Goal: Task Accomplishment & Management: Manage account settings

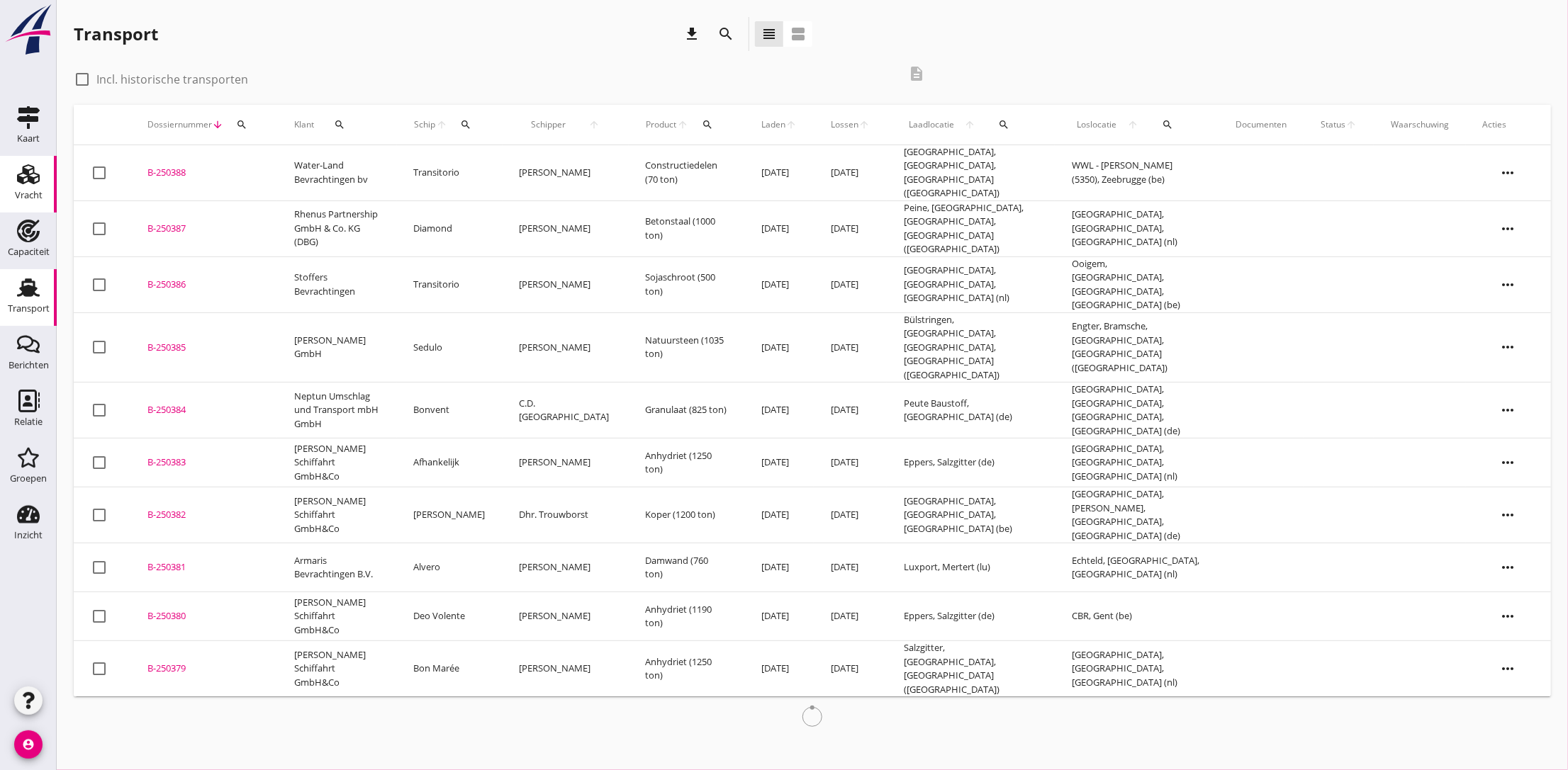
click at [23, 183] on use at bounding box center [28, 174] width 22 height 20
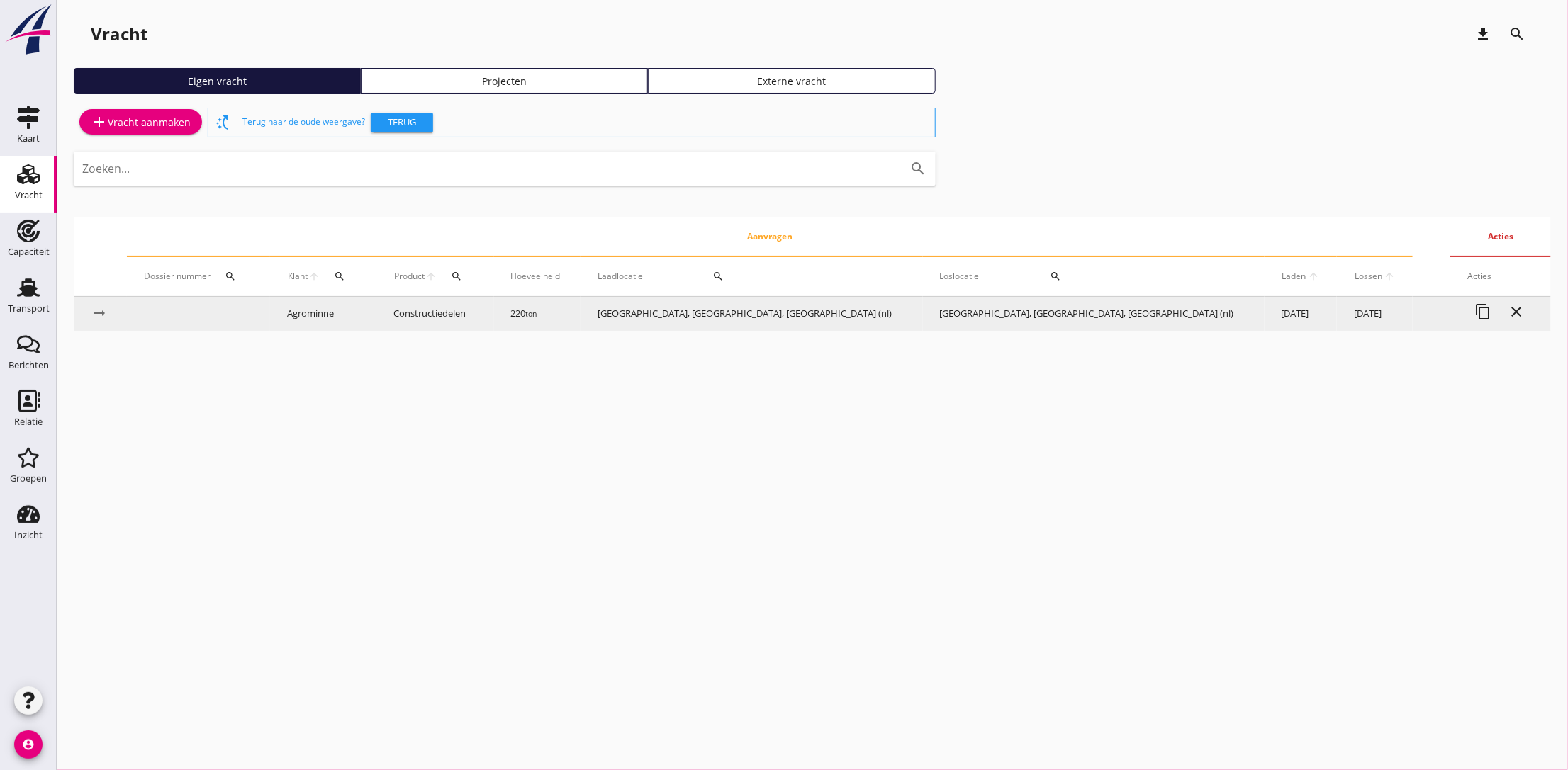
click at [462, 315] on td "Constructiedelen" at bounding box center [435, 314] width 118 height 34
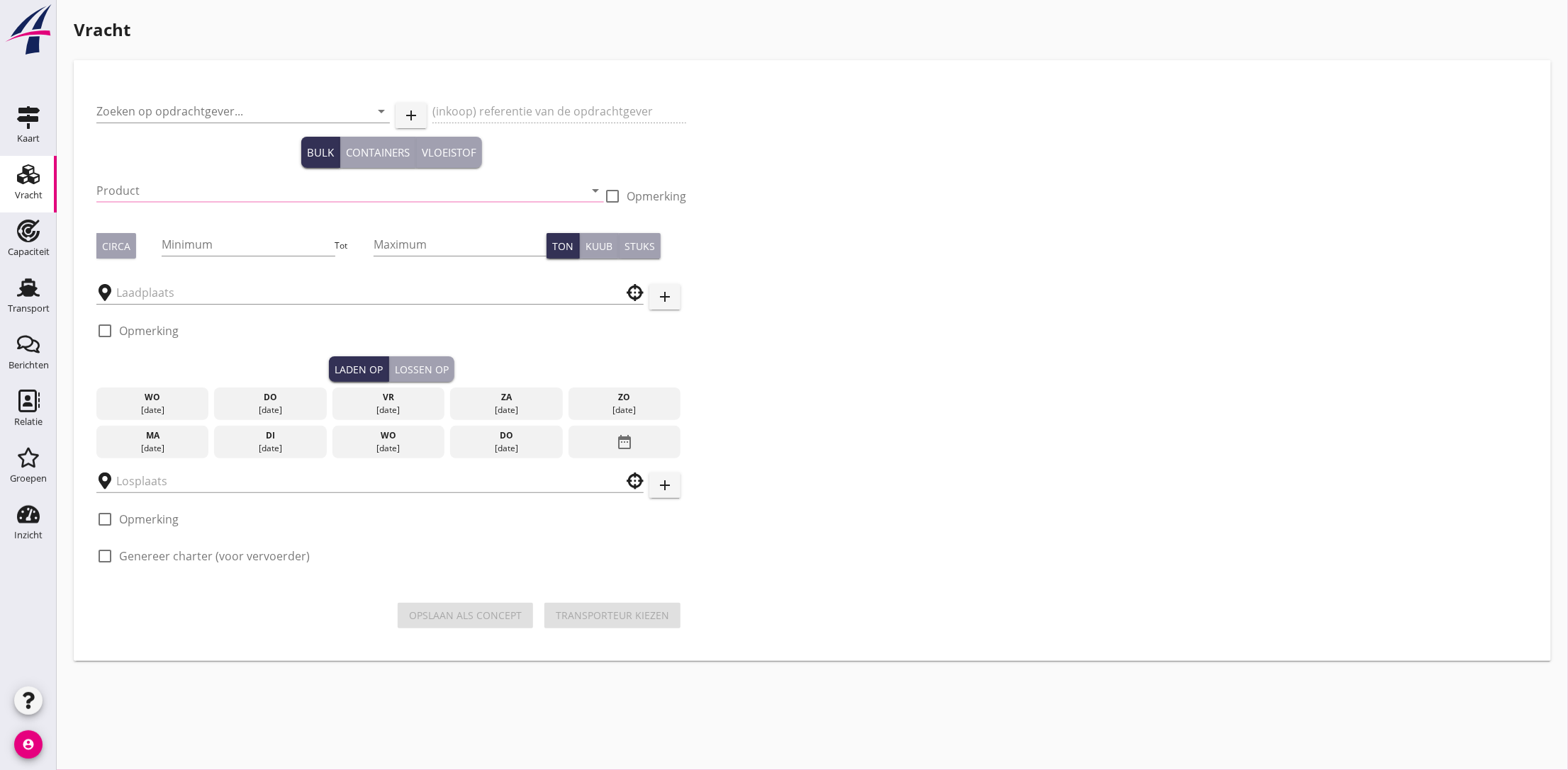
type input "Agrominne"
type input "Constructiedelen (9412)"
type input "220"
type input "[GEOGRAPHIC_DATA], [GEOGRAPHIC_DATA], [GEOGRAPHIC_DATA]"
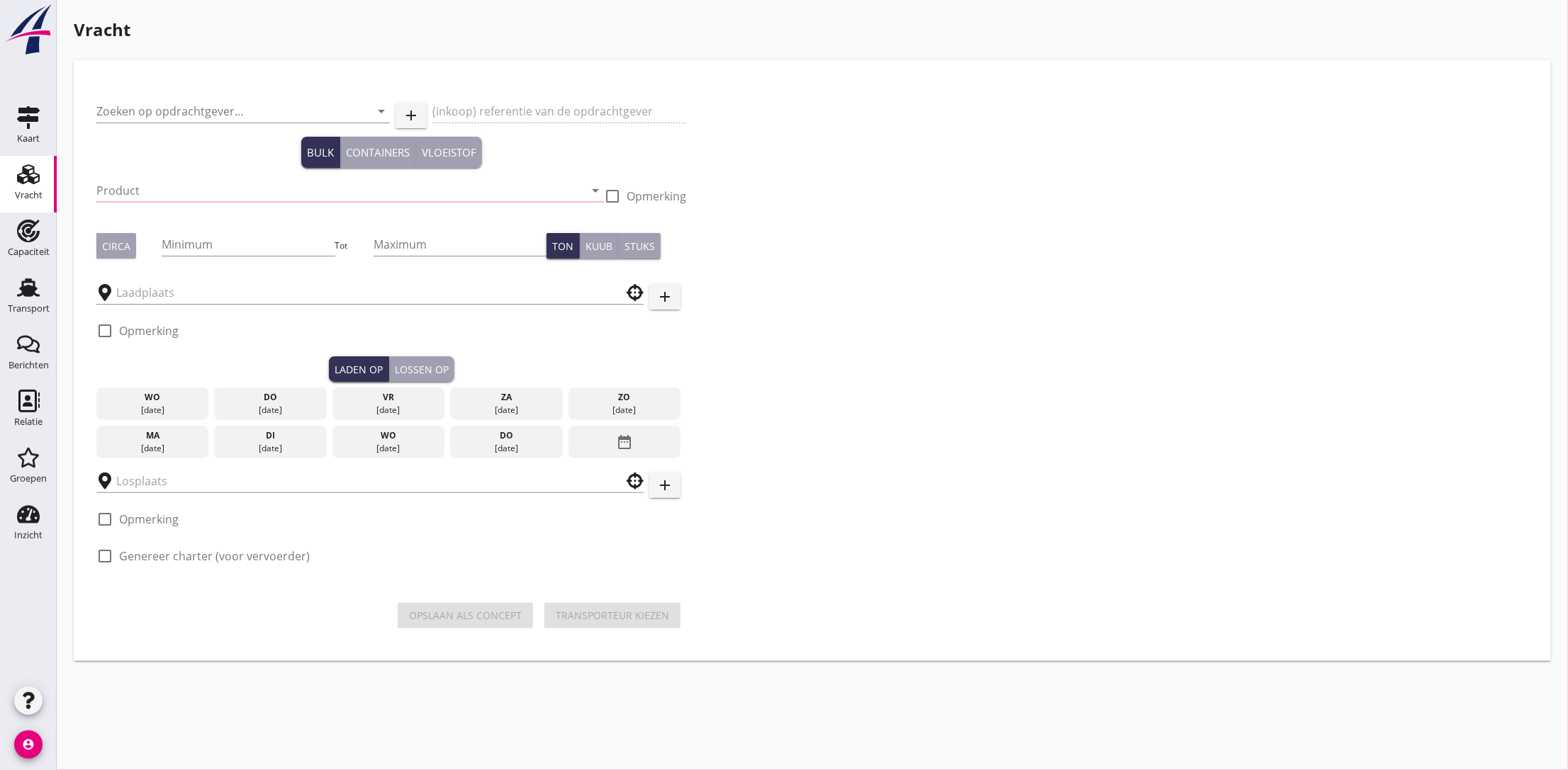
checkbox input "true"
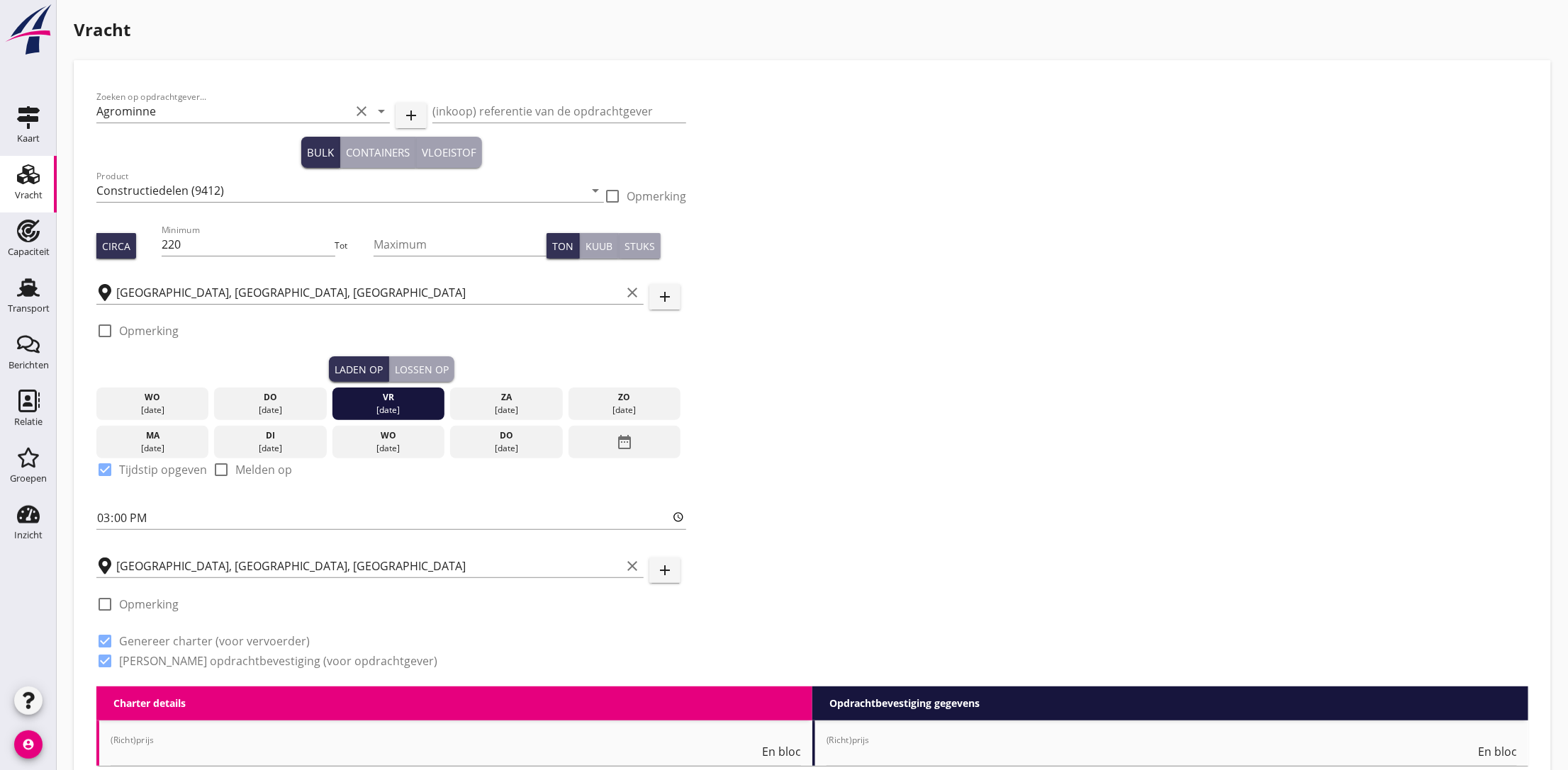
type input "2500"
type textarea "[DATE] 15 UUR - DRAGLINES LADEN BIJ [GEOGRAPHIC_DATA] 15/08 LAADDAG - einde laa…"
radio input "false"
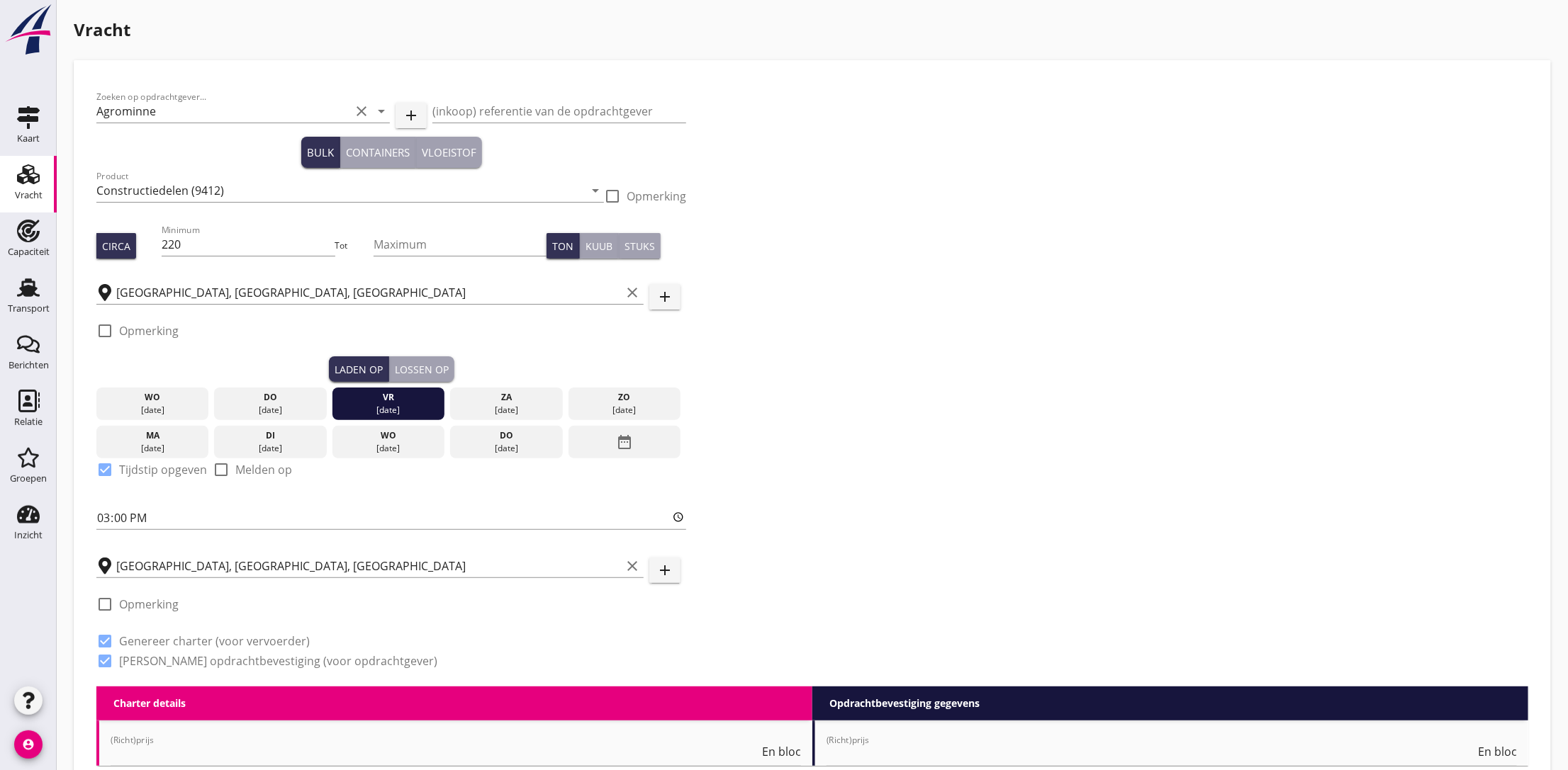
radio input "true"
radio input "false"
radio input "true"
type input "5"
type input "3750"
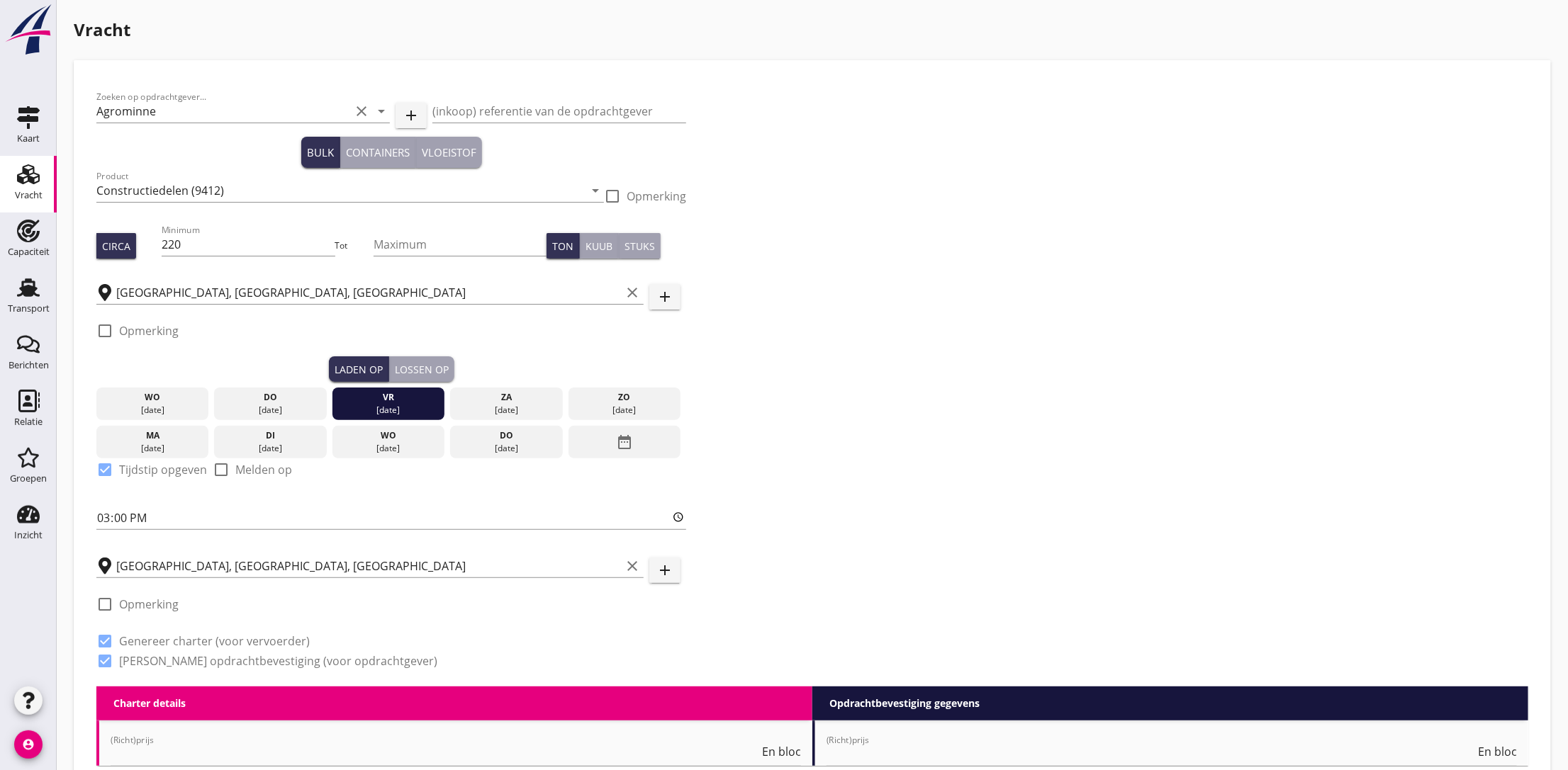
radio input "false"
radio input "true"
radio input "false"
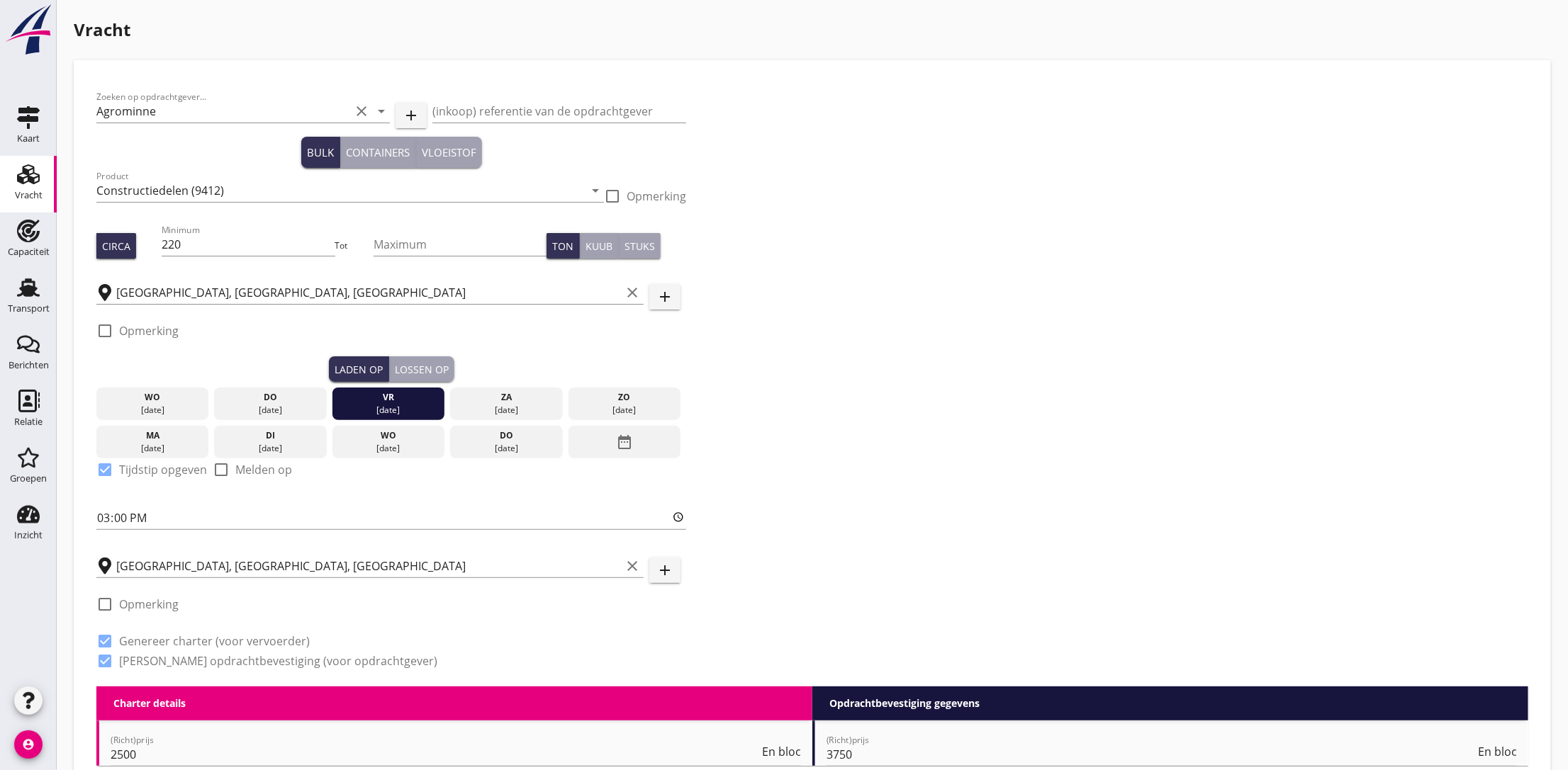
radio input "true"
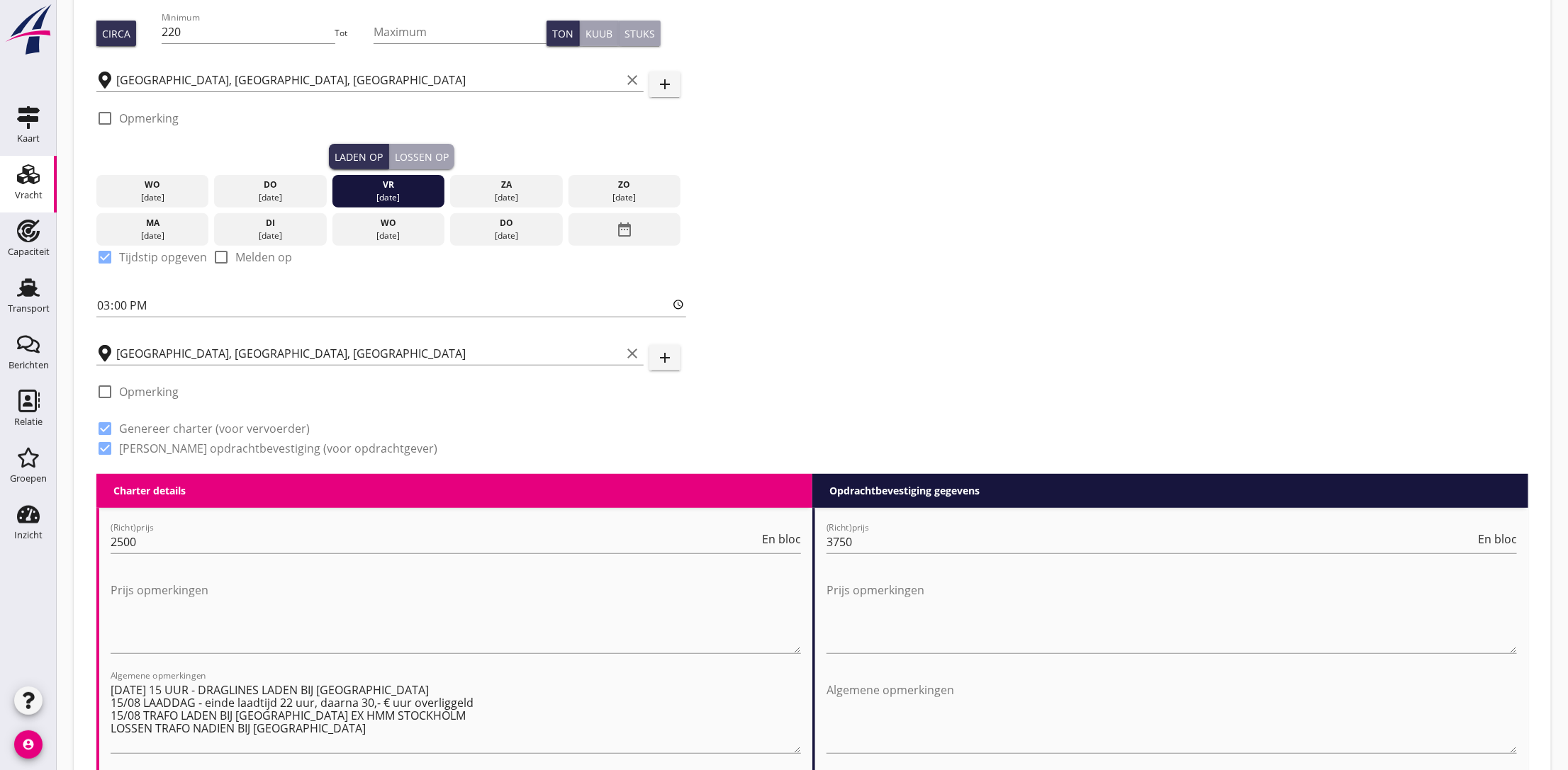
scroll to position [319, 0]
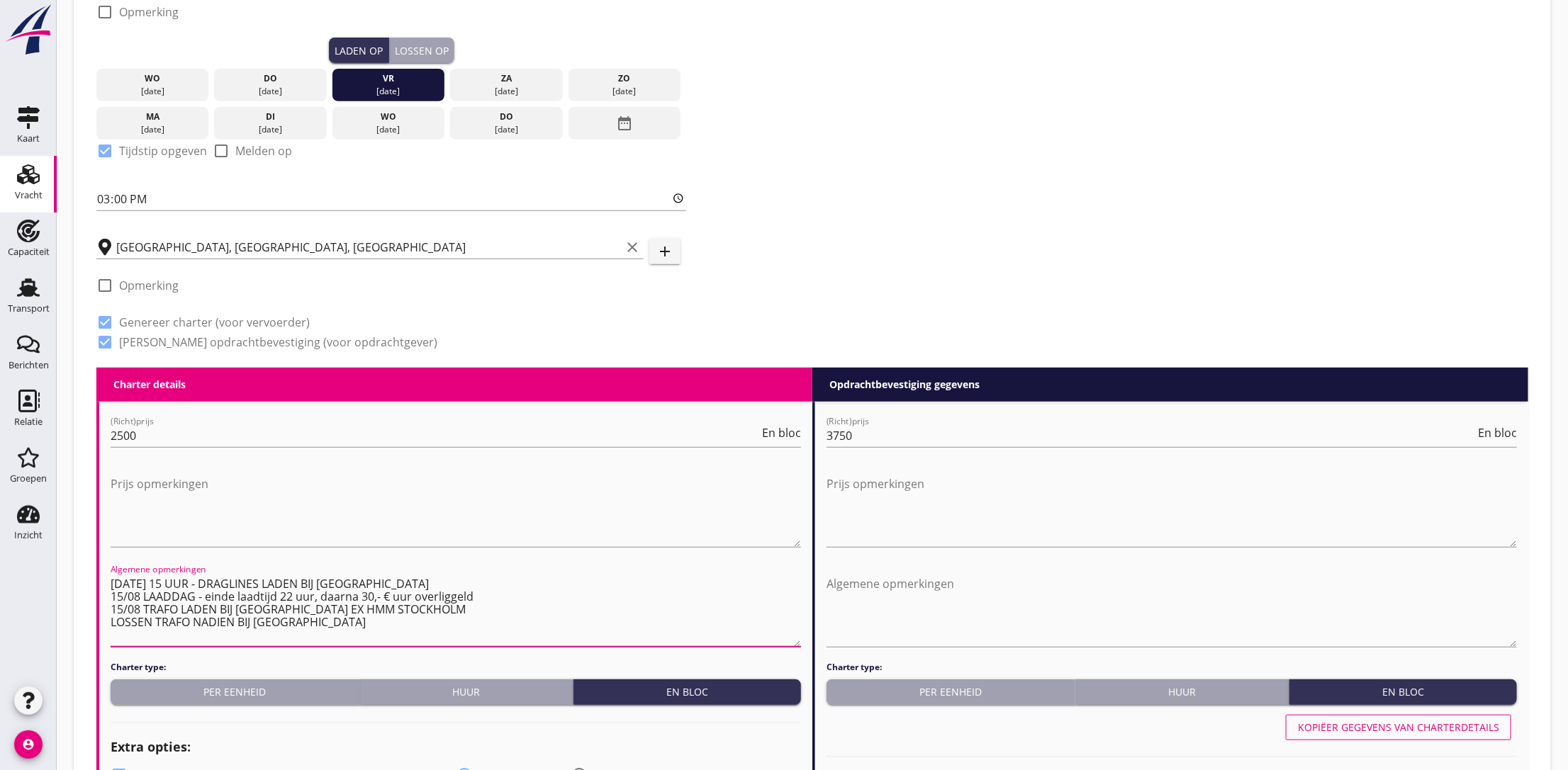
drag, startPoint x: 111, startPoint y: 583, endPoint x: 350, endPoint y: 619, distance: 241.7
click at [350, 619] on textarea "[DATE] 15 UUR - DRAGLINES LADEN BIJ [GEOGRAPHIC_DATA] 15/08 LAADDAG - einde laa…" at bounding box center [456, 609] width 690 height 75
click at [969, 159] on div "Zoeken op opdrachtgever... Agrominne clear arrow_drop_down add (inkoop) referen…" at bounding box center [812, 66] width 1443 height 604
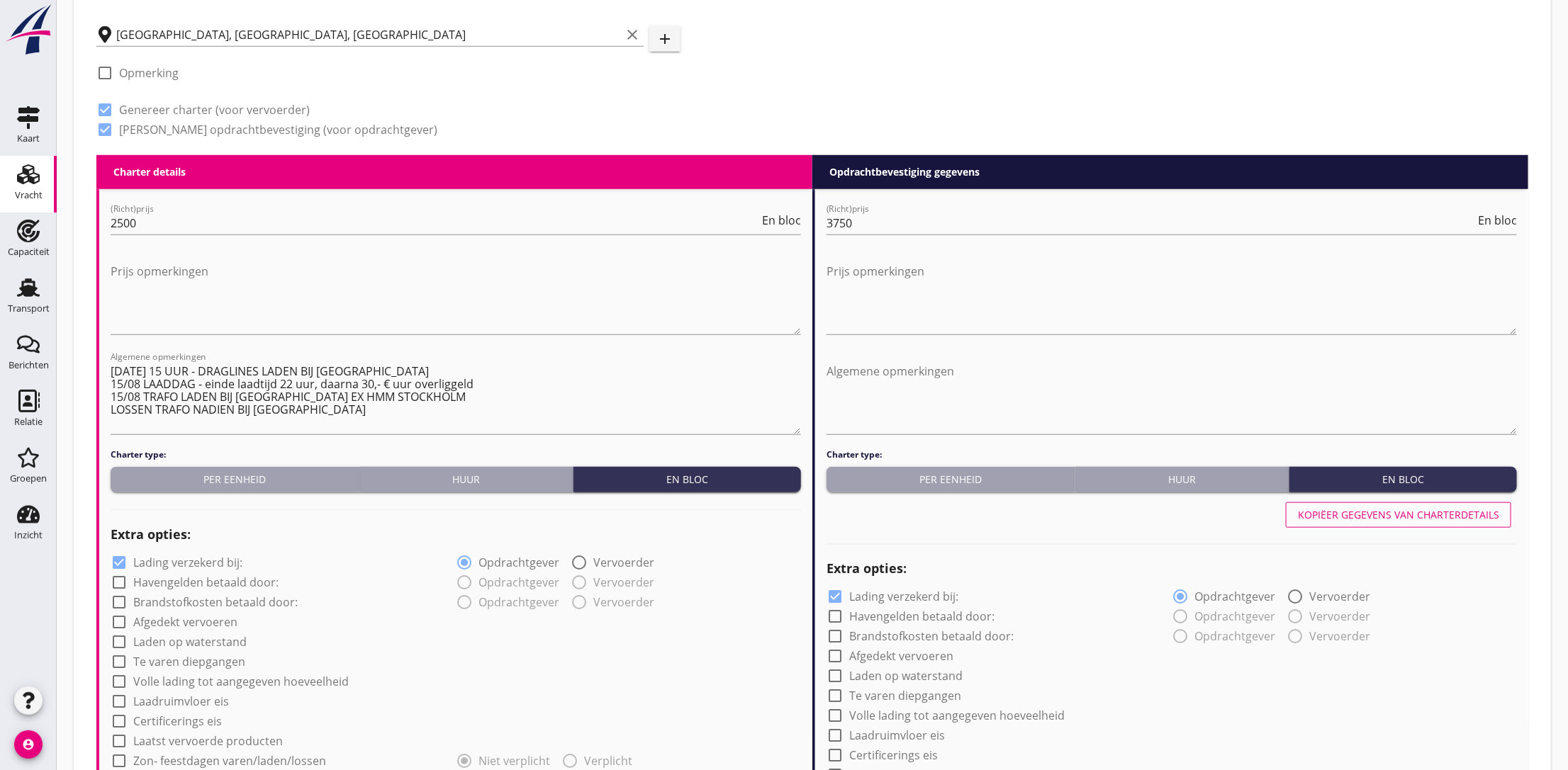
scroll to position [0, 0]
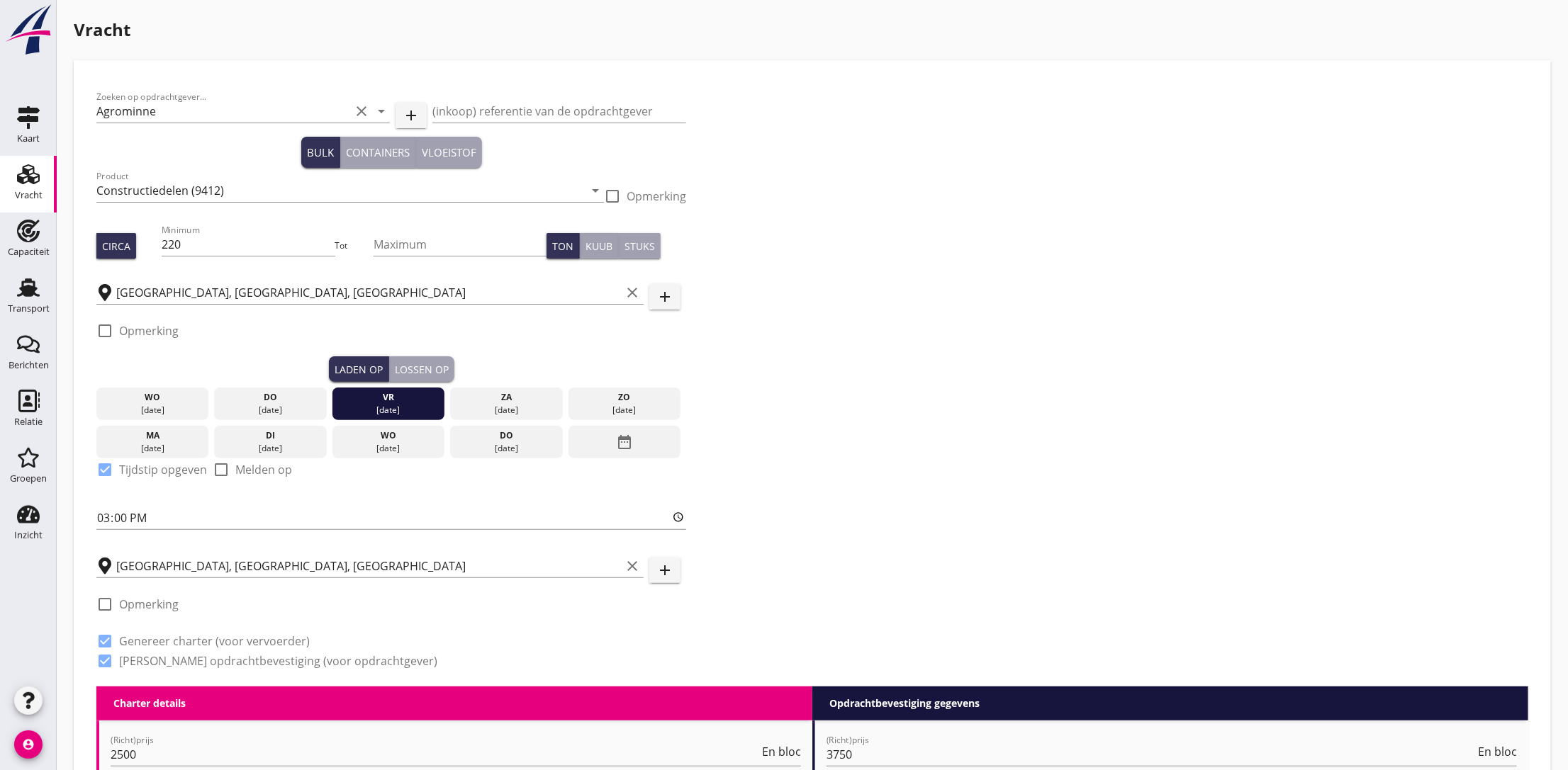
click at [28, 187] on div "Vracht" at bounding box center [29, 196] width 28 height 20
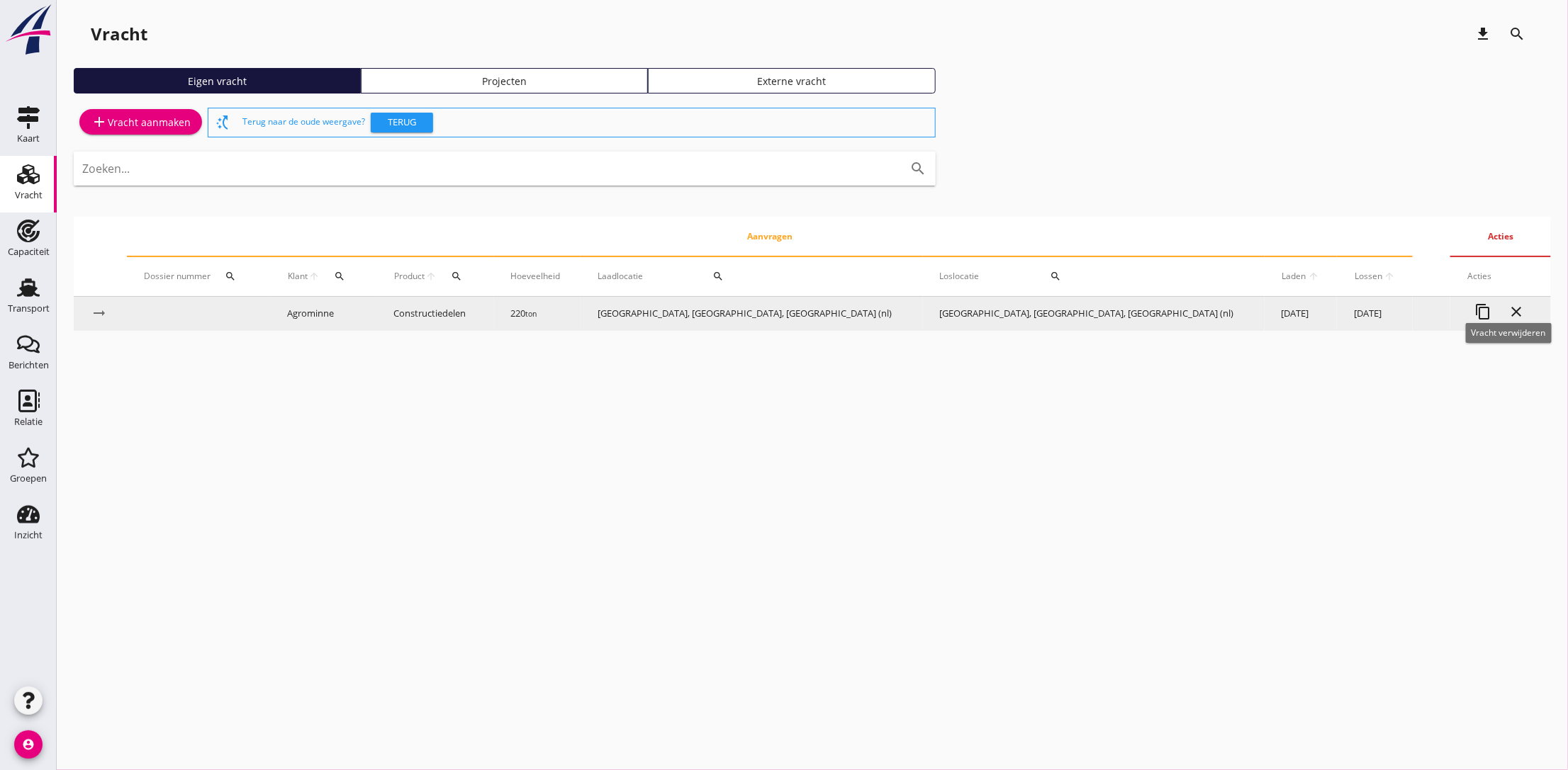
click at [1510, 314] on icon "close" at bounding box center [1516, 312] width 17 height 17
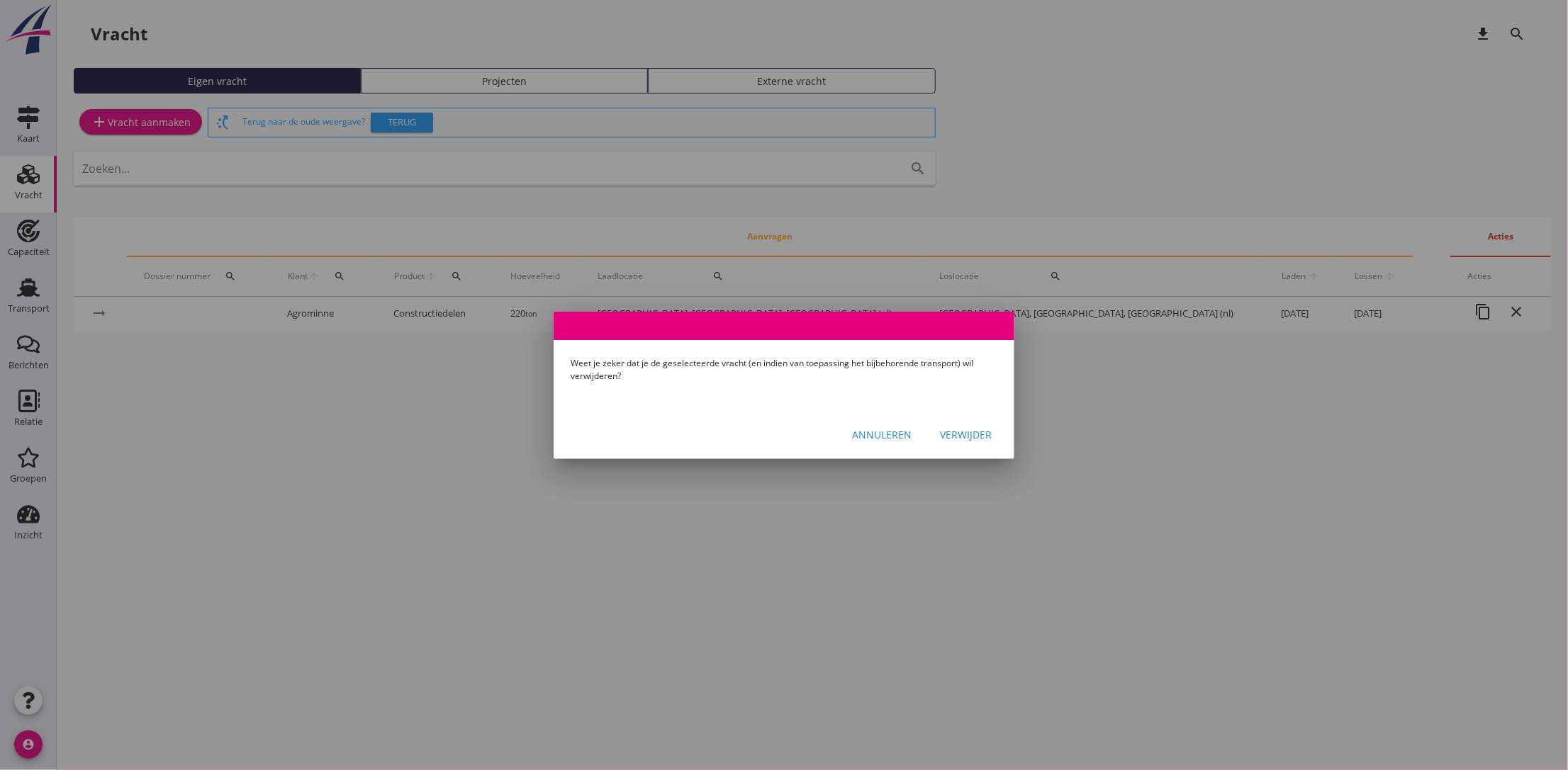
click at [975, 431] on div "Verwijder" at bounding box center [966, 435] width 52 height 15
